Goal: Understand process/instructions: Learn how to perform a task or action

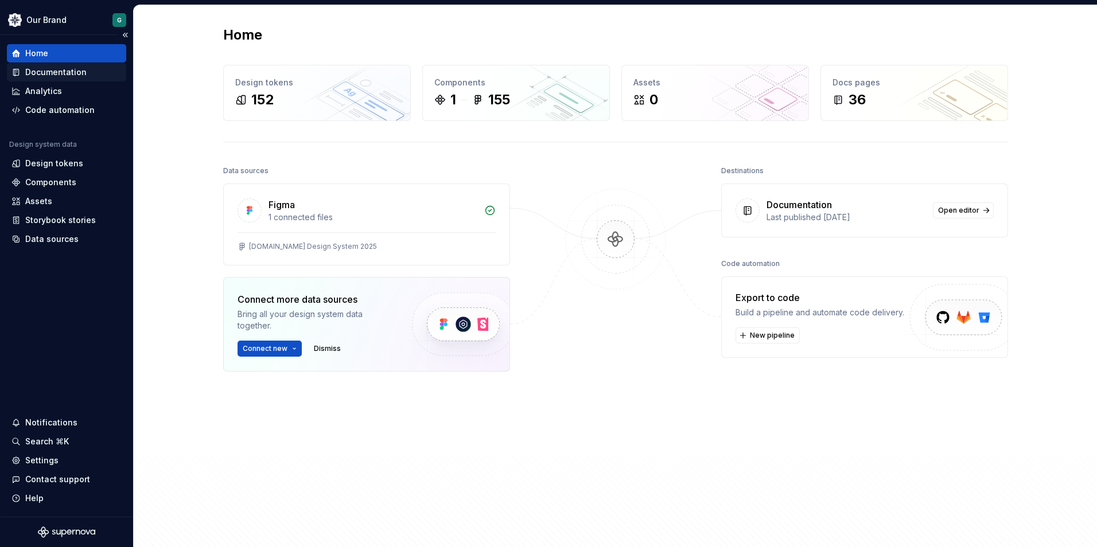
click at [51, 72] on div "Documentation" at bounding box center [55, 72] width 61 height 11
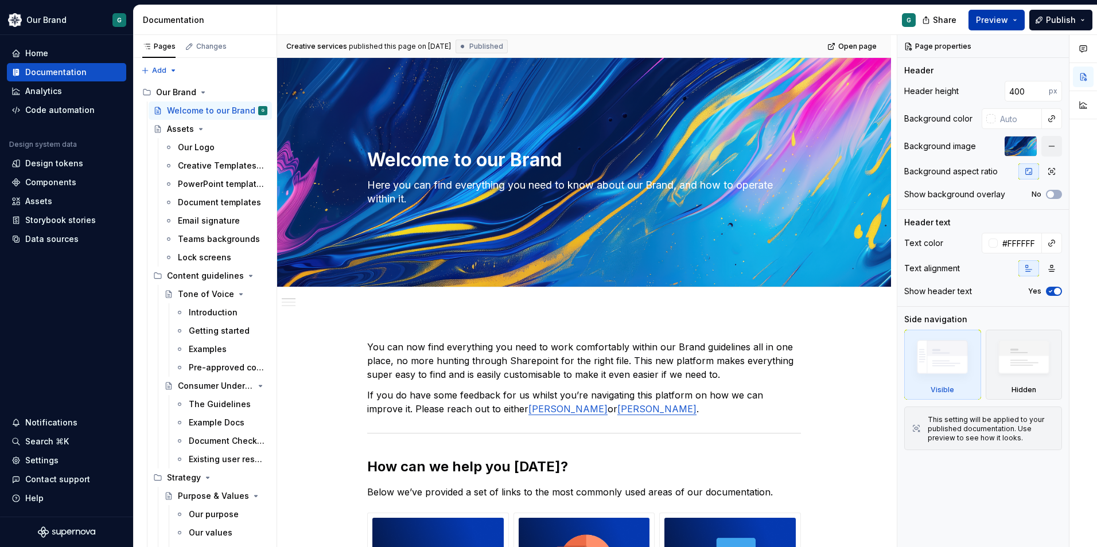
click at [729, 19] on span "Preview" at bounding box center [992, 19] width 32 height 11
click at [729, 31] on div "G" at bounding box center [601, 20] width 648 height 30
click at [729, 18] on span "Publish" at bounding box center [1061, 19] width 30 height 11
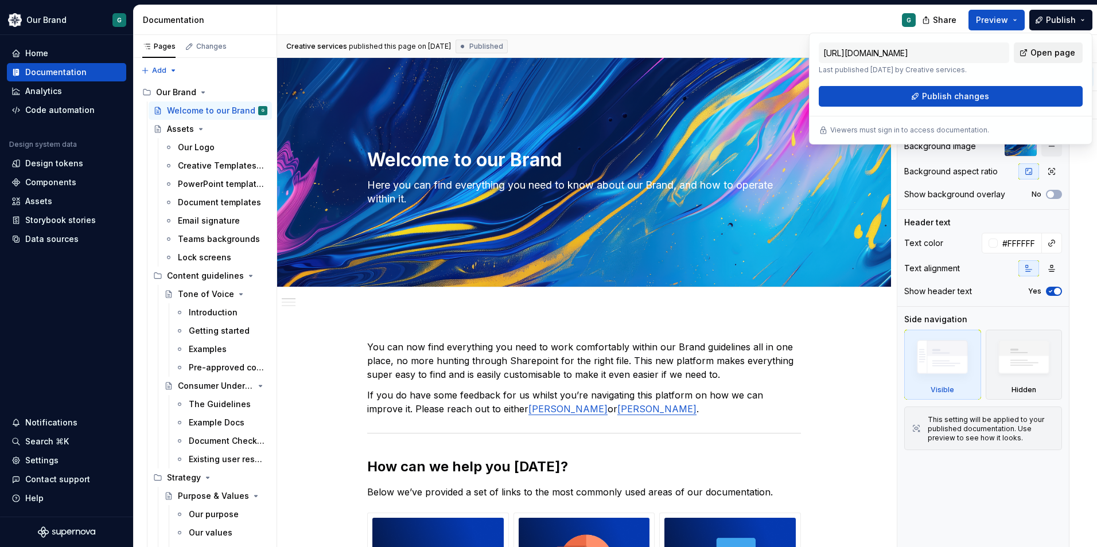
drag, startPoint x: 1059, startPoint y: 18, endPoint x: 1034, endPoint y: 54, distance: 44.1
click at [729, 54] on span "Open page" at bounding box center [1053, 52] width 45 height 11
type textarea "*"
